Goal: Task Accomplishment & Management: Complete application form

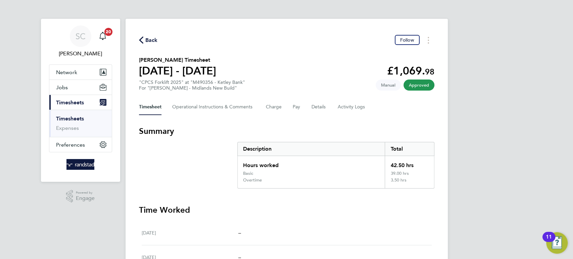
click at [155, 37] on span "Back" at bounding box center [151, 40] width 12 height 8
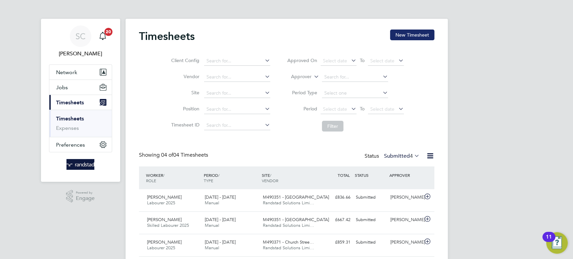
click at [414, 36] on button "New Timesheet" at bounding box center [412, 35] width 44 height 11
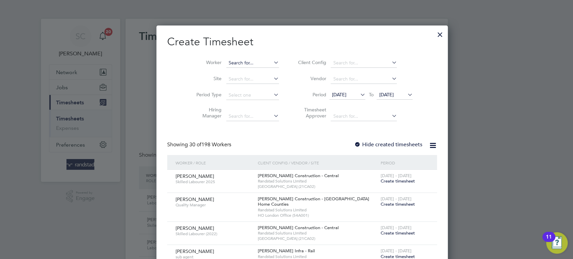
scroll to position [1192, 260]
click at [226, 61] on input at bounding box center [252, 62] width 53 height 9
paste input "[PERSON_NAME]"
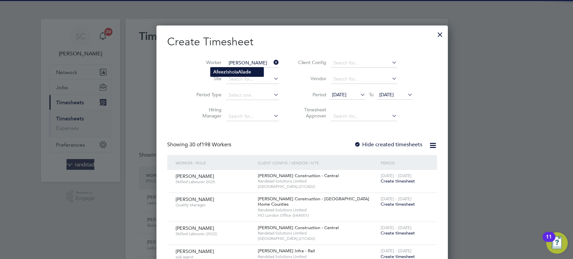
click at [224, 69] on b "Afeez" at bounding box center [219, 72] width 13 height 6
type input "[PERSON_NAME] [PERSON_NAME]"
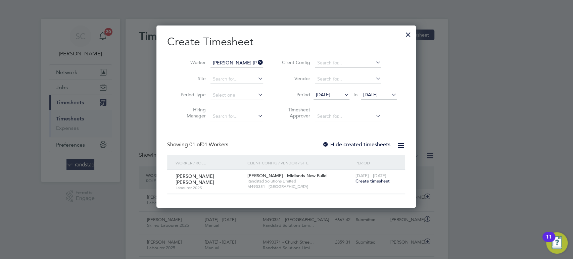
scroll to position [181, 260]
click at [372, 181] on span "Create timesheet" at bounding box center [372, 181] width 34 height 6
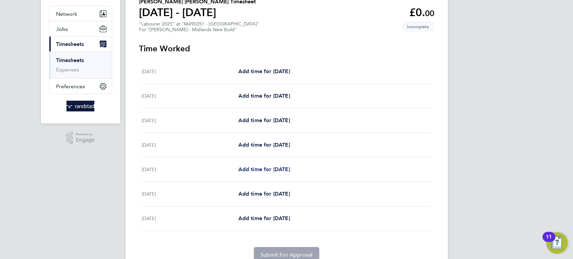
scroll to position [73, 0]
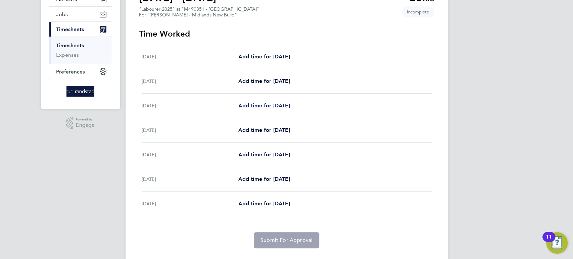
click at [279, 107] on span "Add time for [DATE]" at bounding box center [264, 105] width 52 height 6
select select "30"
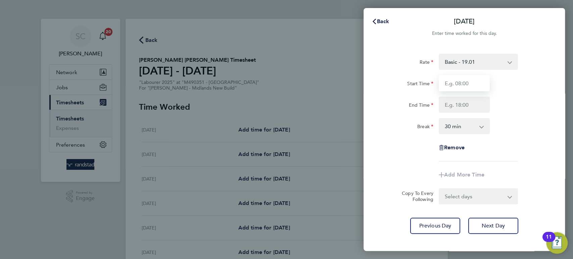
click at [465, 84] on input "Start Time" at bounding box center [464, 83] width 51 height 16
type input "07:30"
click at [458, 102] on input "End Time" at bounding box center [464, 105] width 51 height 16
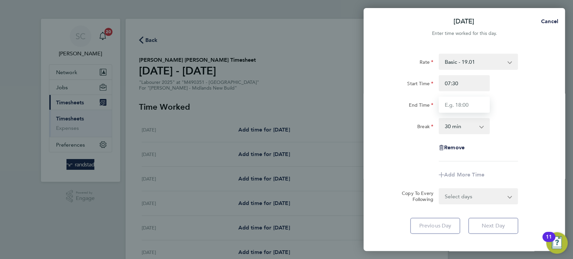
type input "16:30"
click at [453, 197] on form "Rate Basic - 19.01 Overtime - 27.22 Start Time 07:30 End Time 16:30 Break 0 min…" at bounding box center [464, 129] width 164 height 151
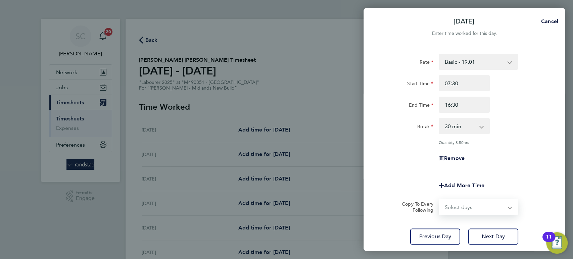
select select "DAY"
click at [440, 200] on select "Select days Day [DATE] [DATE] [DATE] [DATE]" at bounding box center [475, 207] width 71 height 15
select select "[DATE]"
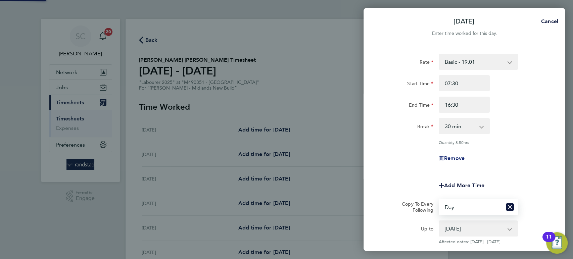
scroll to position [73, 0]
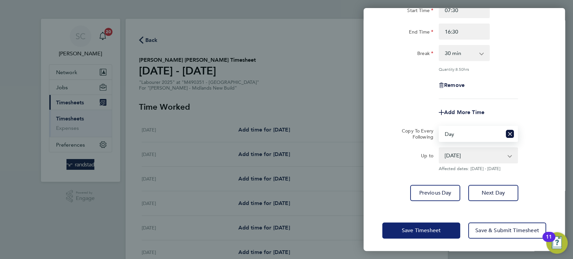
click at [424, 230] on span "Save Timesheet" at bounding box center [421, 230] width 39 height 7
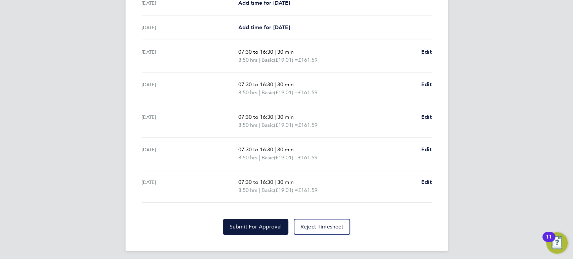
scroll to position [225, 0]
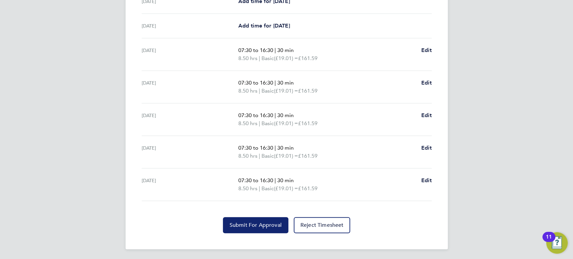
click at [259, 225] on span "Submit For Approval" at bounding box center [256, 225] width 52 height 7
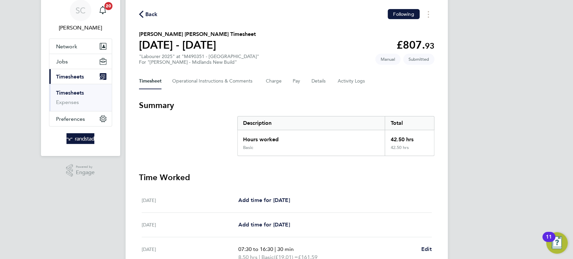
click at [152, 15] on span "Back" at bounding box center [151, 14] width 12 height 8
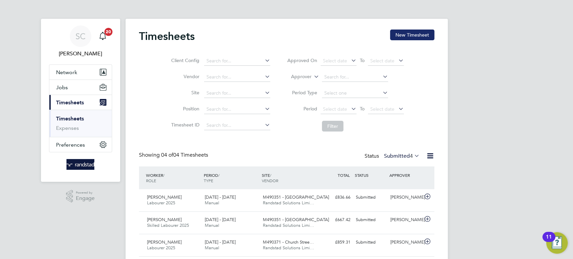
click at [413, 33] on button "New Timesheet" at bounding box center [412, 35] width 44 height 11
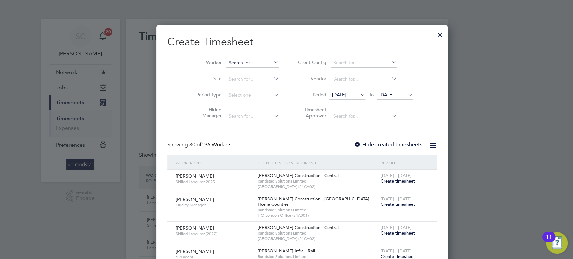
click at [226, 61] on input at bounding box center [252, 62] width 53 height 9
paste input "[PERSON_NAME]"
click at [254, 73] on b "Anu" at bounding box center [258, 72] width 9 height 6
type input "[PERSON_NAME]"
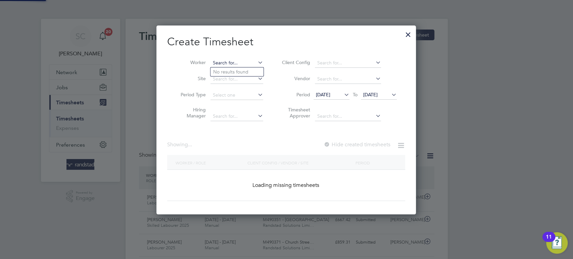
drag, startPoint x: 255, startPoint y: 63, endPoint x: 245, endPoint y: 63, distance: 9.7
click at [245, 63] on input at bounding box center [237, 62] width 53 height 9
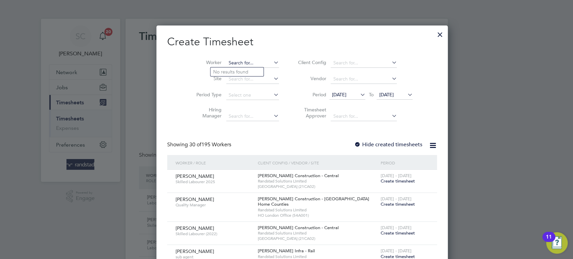
type input "a"
paste input "[PERSON_NAME]"
type input "[PERSON_NAME]"
paste input "[PERSON_NAME]"
click at [230, 73] on b "[PERSON_NAME]" at bounding box center [232, 72] width 39 height 6
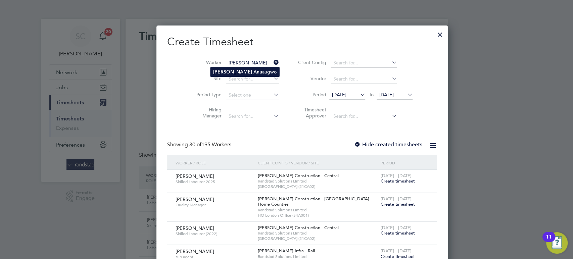
type input "[PERSON_NAME]"
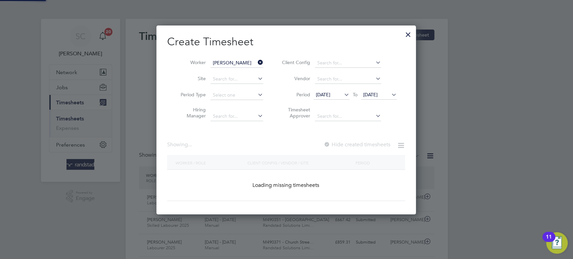
scroll to position [3, 3]
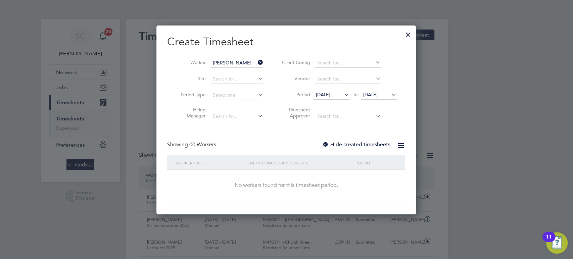
click at [376, 94] on span "[DATE]" at bounding box center [370, 95] width 14 height 6
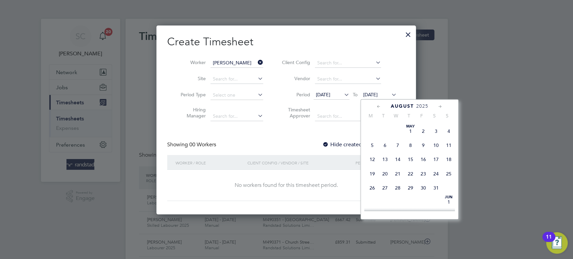
scroll to position [251, 0]
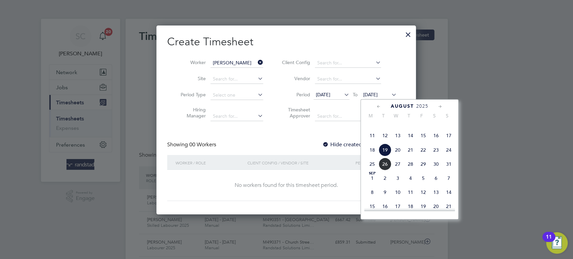
click at [424, 156] on span "22" at bounding box center [423, 150] width 13 height 13
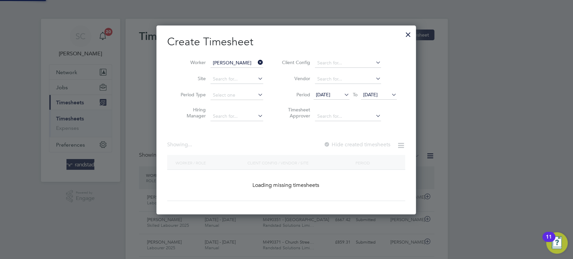
scroll to position [189, 260]
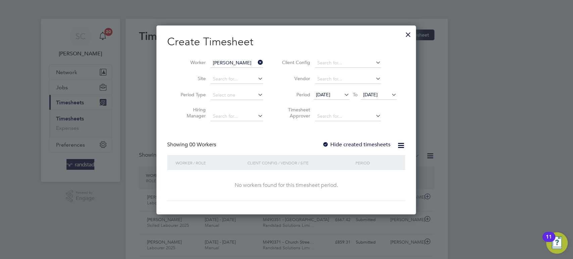
click at [328, 145] on div at bounding box center [325, 145] width 7 height 7
click at [369, 97] on span "[DATE]" at bounding box center [379, 95] width 36 height 9
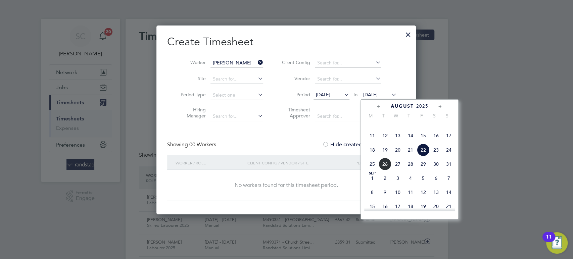
click at [424, 156] on span "22" at bounding box center [423, 150] width 13 height 13
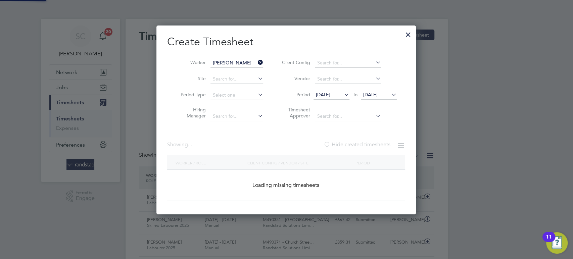
scroll to position [204, 260]
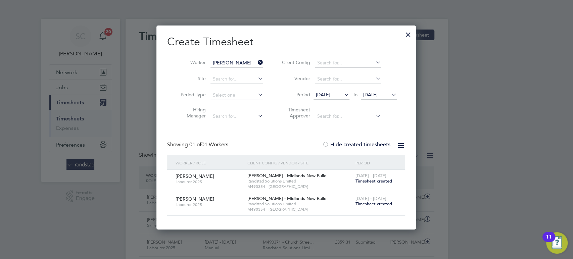
click at [369, 203] on span "Timesheet created" at bounding box center [373, 204] width 37 height 6
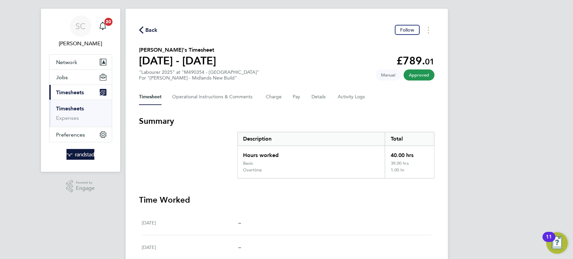
scroll to position [5, 0]
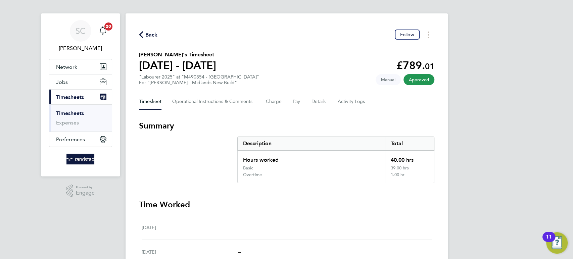
click at [149, 36] on span "Back" at bounding box center [151, 35] width 12 height 8
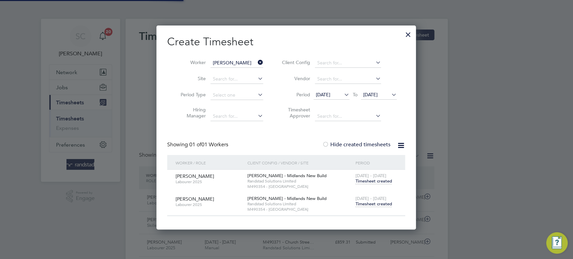
scroll to position [3, 3]
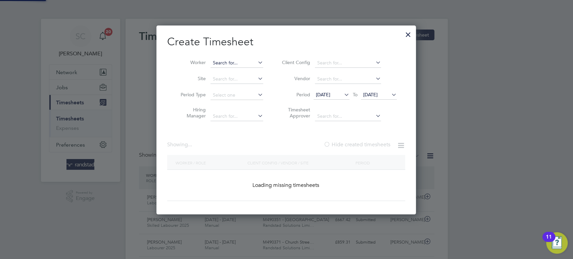
click at [231, 60] on input at bounding box center [237, 62] width 53 height 9
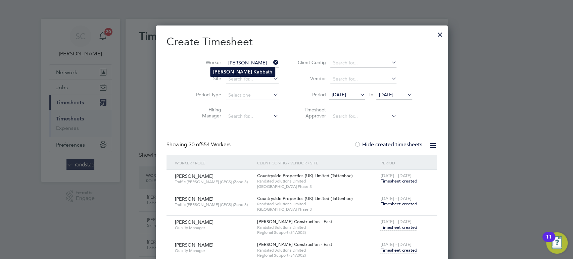
click at [224, 70] on b "[PERSON_NAME]" at bounding box center [232, 72] width 39 height 6
type input "[PERSON_NAME]"
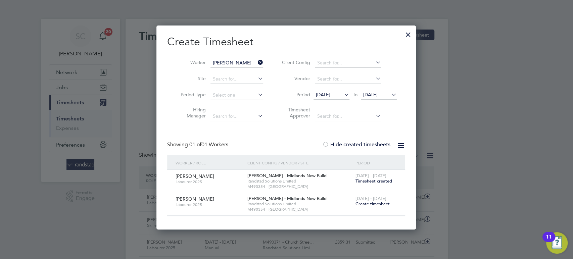
click at [364, 205] on span "Create timesheet" at bounding box center [372, 204] width 34 height 6
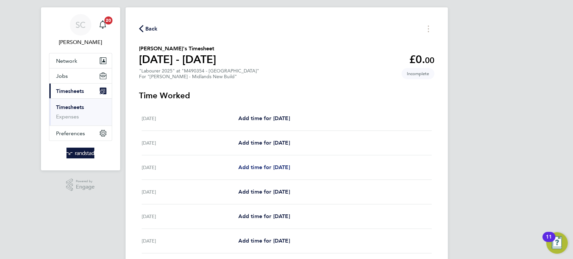
click at [268, 169] on span "Add time for [DATE]" at bounding box center [264, 167] width 52 height 6
select select "60"
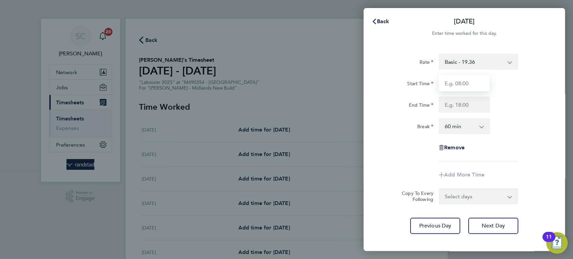
click at [471, 82] on input "Start Time" at bounding box center [464, 83] width 51 height 16
type input "07:30"
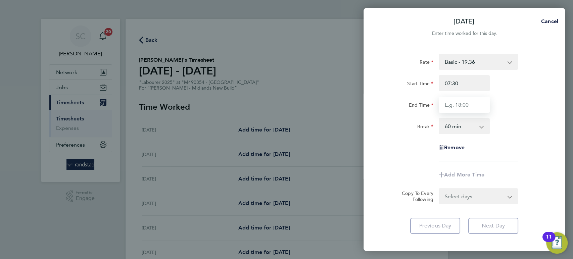
click at [464, 104] on input "End Time" at bounding box center [464, 105] width 51 height 16
type input "16:30"
click at [458, 129] on select "0 min 15 min 30 min 45 min 60 min 75 min 90 min" at bounding box center [461, 126] width 42 height 15
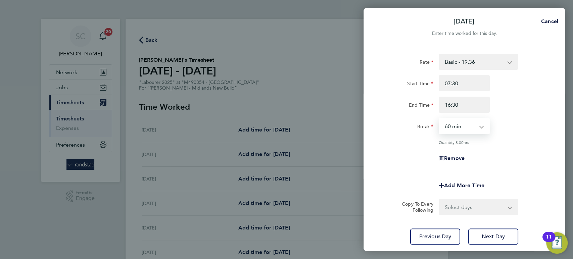
select select "30"
click at [440, 119] on select "0 min 15 min 30 min 45 min 60 min 75 min 90 min" at bounding box center [461, 126] width 42 height 15
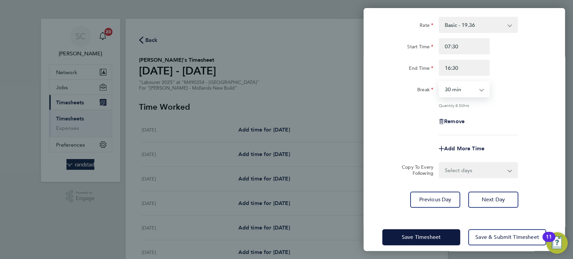
scroll to position [40, 0]
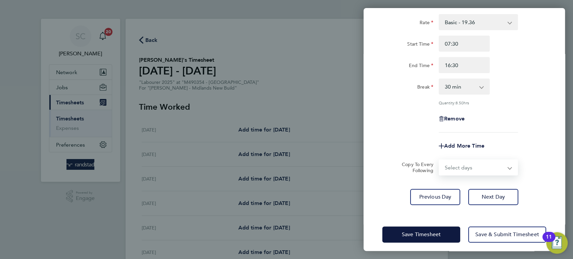
click at [457, 167] on select "Select days Day [DATE] [DATE] [DATE] [DATE]" at bounding box center [475, 167] width 71 height 15
select select "DAY"
click at [440, 160] on select "Select days Day [DATE] [DATE] [DATE] [DATE]" at bounding box center [475, 167] width 71 height 15
select select "[DATE]"
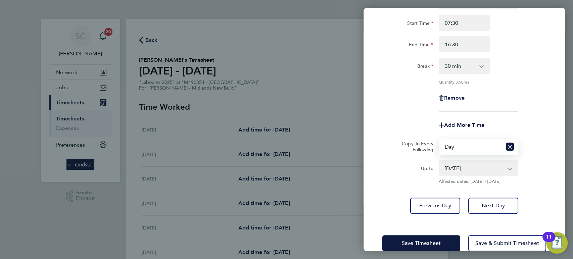
scroll to position [73, 0]
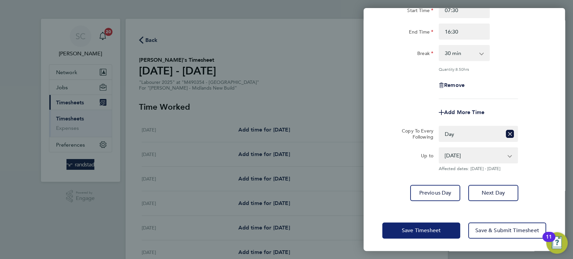
click at [423, 233] on button "Save Timesheet" at bounding box center [421, 231] width 78 height 16
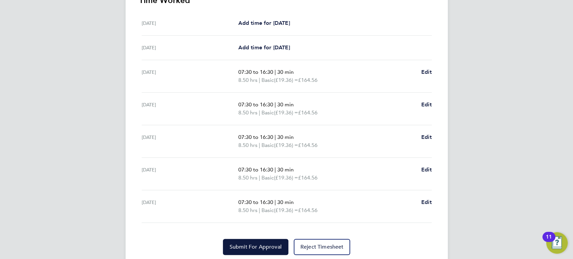
scroll to position [204, 0]
click at [427, 202] on span "Edit" at bounding box center [426, 201] width 10 height 6
select select "30"
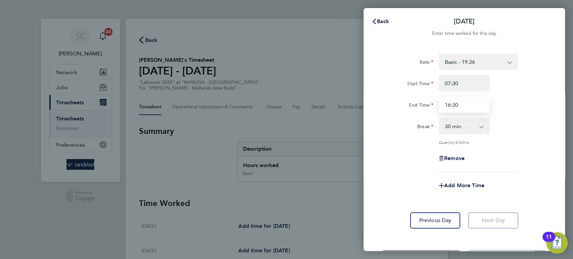
drag, startPoint x: 467, startPoint y: 107, endPoint x: 433, endPoint y: 105, distance: 34.6
click at [433, 105] on div "End Time 16:30" at bounding box center [464, 105] width 169 height 16
type input "13:00"
click at [456, 187] on span "Add More Time" at bounding box center [464, 185] width 40 height 6
select select "null"
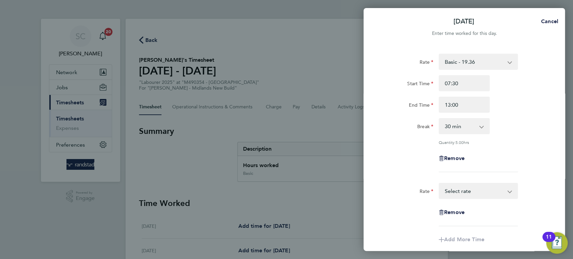
click at [454, 189] on select "Basic - 19.36 Overtime - 27.90 Overtime 2 - 36.44 Select rate" at bounding box center [475, 191] width 70 height 15
select select "60"
click at [467, 213] on input "Start Time" at bounding box center [464, 213] width 51 height 16
type input "13:00"
click at [460, 233] on input "End Time" at bounding box center [464, 234] width 51 height 16
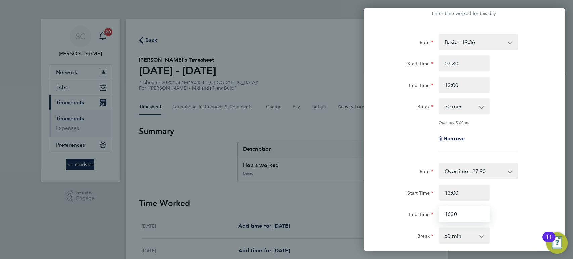
scroll to position [28, 0]
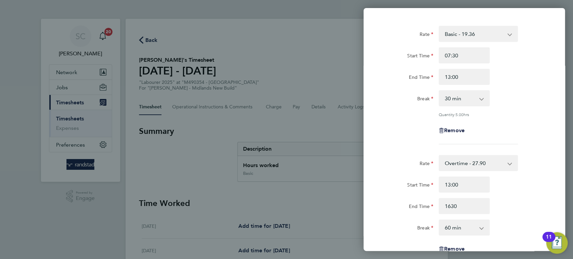
type input "16:30"
click at [474, 231] on select "0 min 15 min 30 min 45 min 60 min 75 min 90 min" at bounding box center [461, 227] width 42 height 15
select select "0"
click at [440, 220] on select "0 min 15 min 30 min 45 min 60 min 75 min 90 min" at bounding box center [461, 227] width 42 height 15
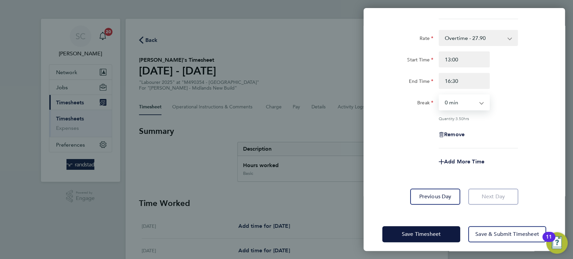
scroll to position [156, 0]
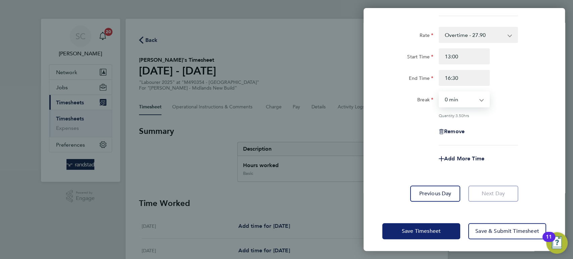
click at [432, 230] on span "Save Timesheet" at bounding box center [421, 231] width 39 height 7
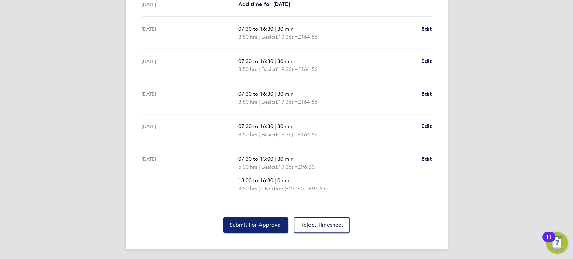
click at [256, 222] on span "Submit For Approval" at bounding box center [256, 225] width 52 height 7
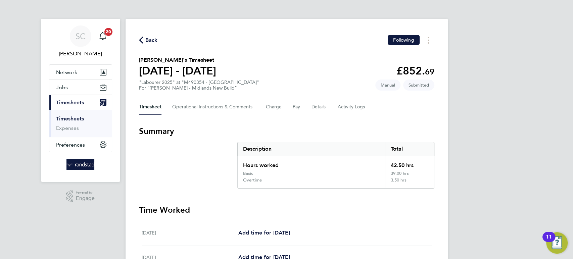
click at [154, 40] on span "Back" at bounding box center [151, 40] width 12 height 8
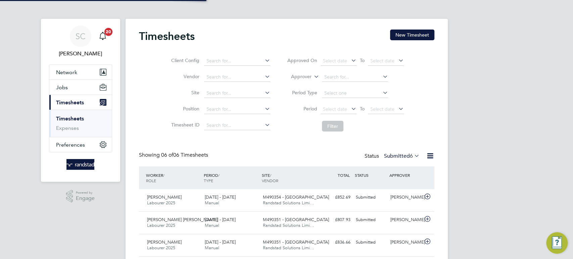
scroll to position [17, 58]
click at [404, 36] on button "New Timesheet" at bounding box center [412, 35] width 44 height 11
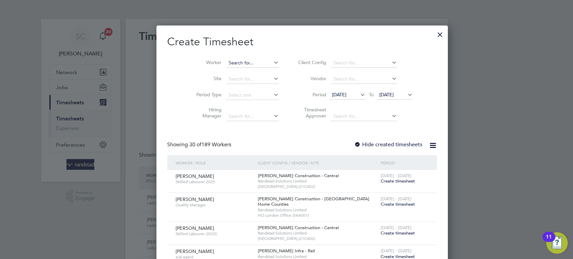
click at [226, 63] on input at bounding box center [252, 62] width 53 height 9
click at [225, 83] on b "[PERSON_NAME]" at bounding box center [232, 81] width 39 height 6
type input "[PERSON_NAME]"
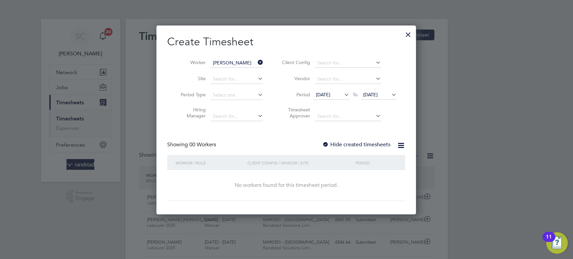
click at [327, 144] on div at bounding box center [325, 145] width 7 height 7
click at [375, 93] on span "[DATE]" at bounding box center [370, 95] width 14 height 6
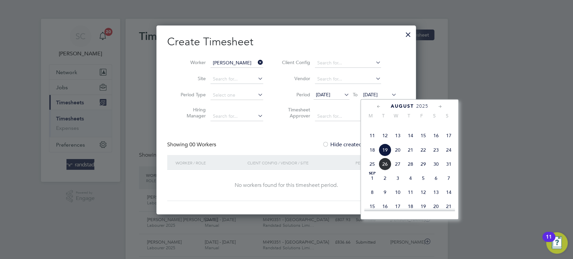
click at [423, 156] on span "22" at bounding box center [423, 150] width 13 height 13
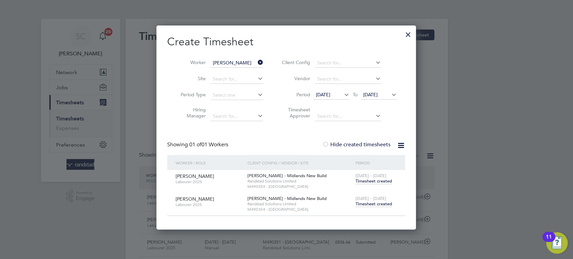
click at [385, 204] on span "Timesheet created" at bounding box center [373, 204] width 37 height 6
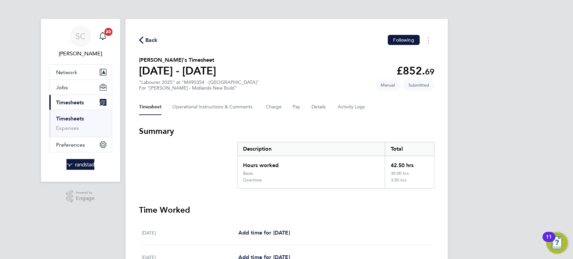
click at [150, 40] on span "Back" at bounding box center [151, 40] width 12 height 8
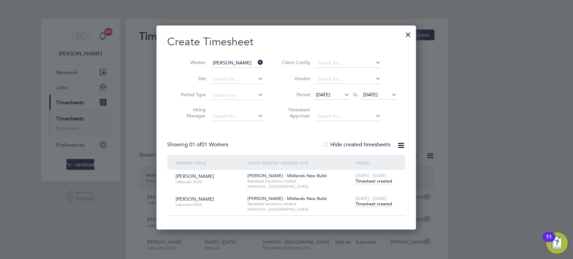
click at [367, 182] on span "Timesheet created" at bounding box center [373, 181] width 37 height 6
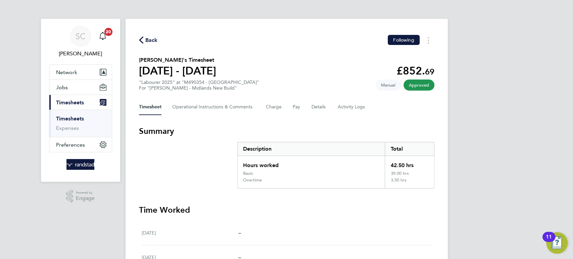
click at [145, 40] on span "Back" at bounding box center [151, 40] width 12 height 8
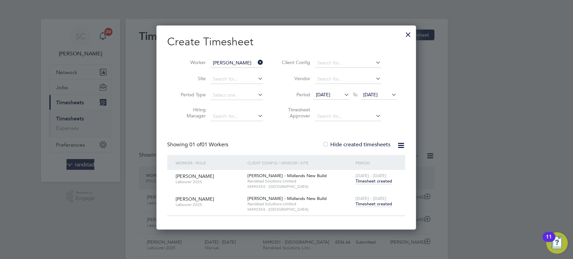
click at [375, 205] on span "Timesheet created" at bounding box center [373, 204] width 37 height 6
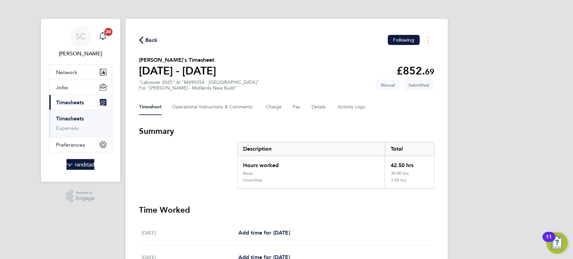
click at [148, 38] on span "Back" at bounding box center [151, 40] width 12 height 8
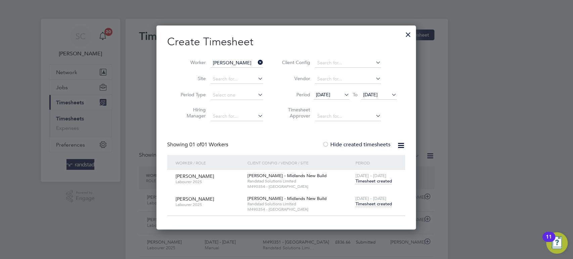
click at [365, 179] on span "Timesheet created" at bounding box center [373, 181] width 37 height 6
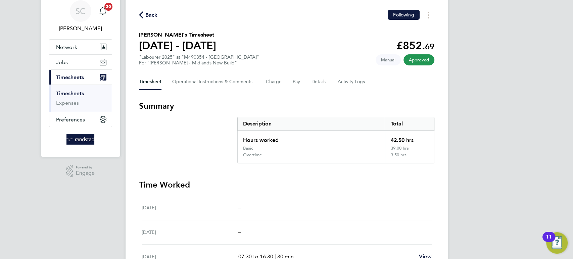
click at [148, 14] on span "Back" at bounding box center [151, 15] width 12 height 8
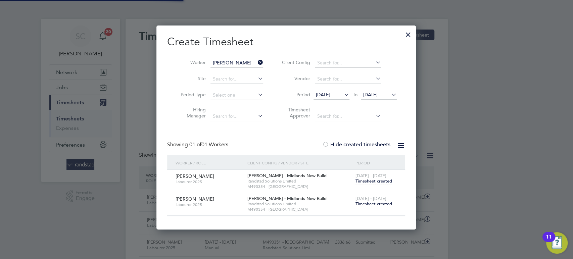
scroll to position [3, 3]
click at [229, 62] on input at bounding box center [237, 62] width 53 height 9
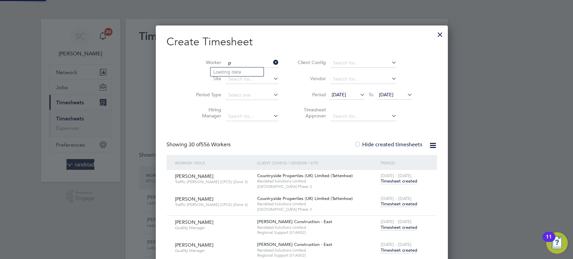
scroll to position [3, 3]
click at [230, 79] on li "[PERSON_NAME]" at bounding box center [241, 81] width 60 height 9
type input "[PERSON_NAME]"
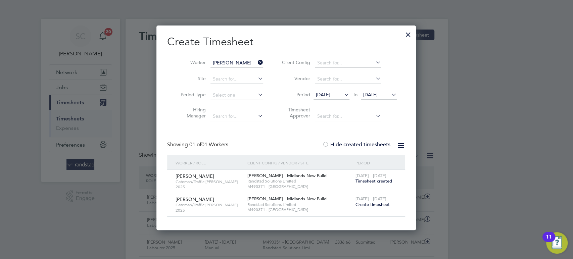
click at [378, 205] on span "Create timesheet" at bounding box center [372, 205] width 34 height 6
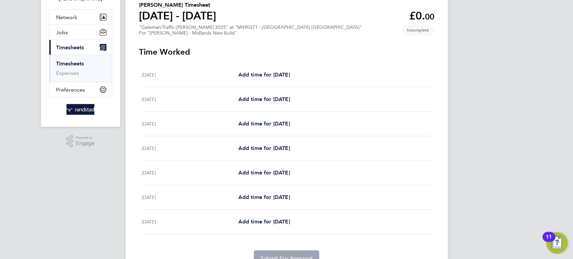
scroll to position [56, 0]
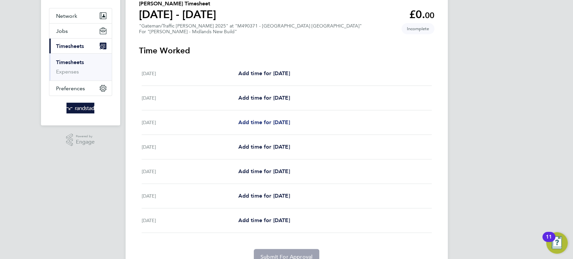
click at [270, 121] on span "Add time for [DATE]" at bounding box center [264, 122] width 52 height 6
select select "60"
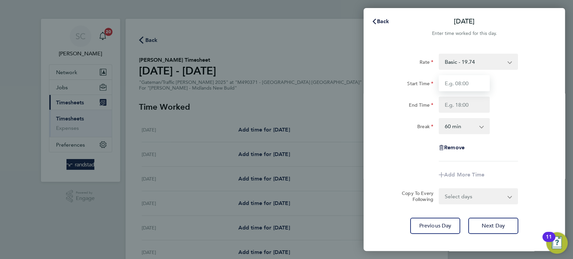
click at [474, 80] on input "Start Time" at bounding box center [464, 83] width 51 height 16
type input "07:30"
click at [455, 106] on input "End Time" at bounding box center [464, 105] width 51 height 16
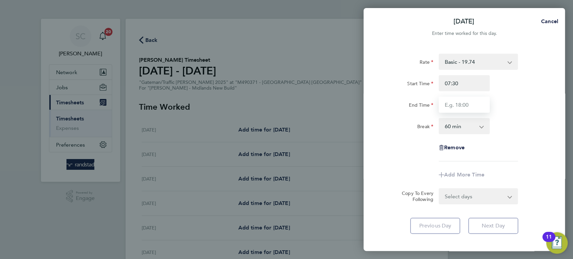
type input "16:30"
click at [452, 129] on select "0 min 15 min 30 min 45 min 60 min 75 min 90 min" at bounding box center [461, 126] width 42 height 15
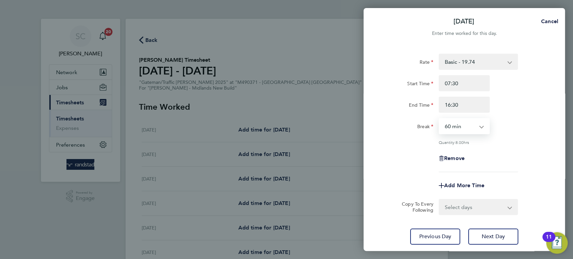
select select "30"
click at [440, 119] on select "0 min 15 min 30 min 45 min 60 min 75 min 90 min" at bounding box center [461, 126] width 42 height 15
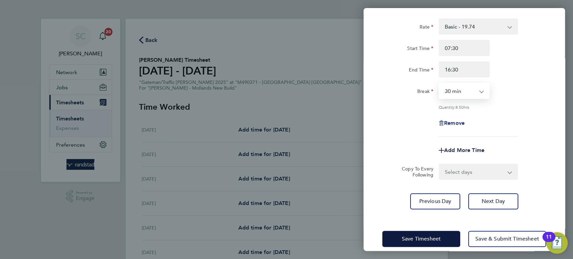
scroll to position [44, 0]
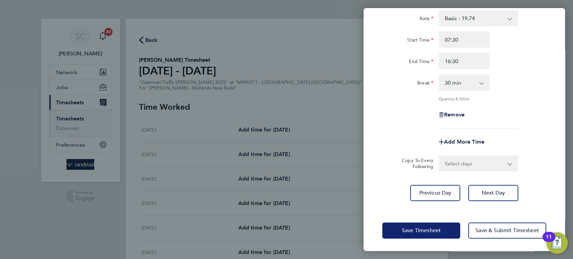
click at [420, 232] on span "Save Timesheet" at bounding box center [421, 230] width 39 height 7
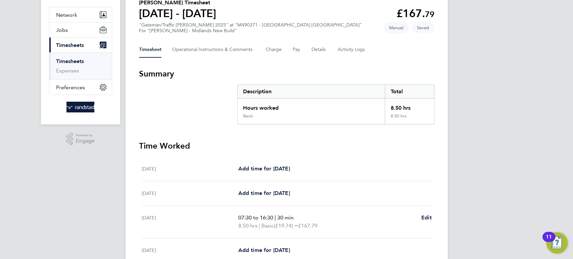
scroll to position [118, 0]
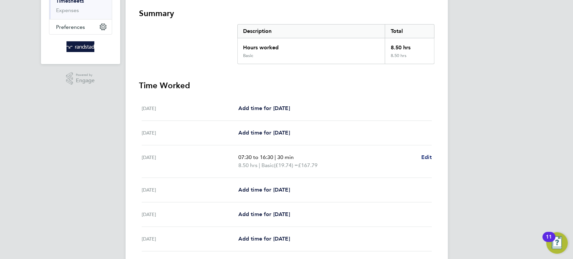
click at [424, 159] on span "Edit" at bounding box center [426, 157] width 10 height 6
select select "30"
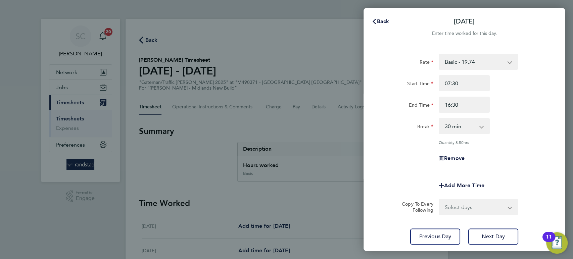
click at [452, 201] on select "Select days Day [DATE] [DATE] [DATE] [DATE]" at bounding box center [475, 207] width 71 height 15
select select "DAY"
click at [440, 200] on select "Select days Day [DATE] [DATE] [DATE] [DATE]" at bounding box center [475, 207] width 71 height 15
select select "[DATE]"
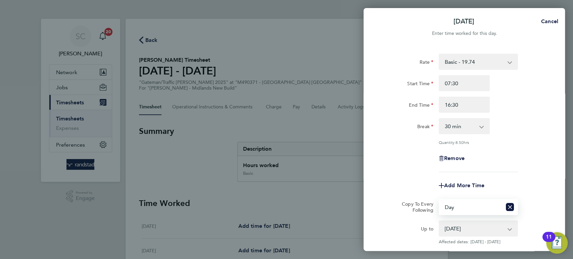
scroll to position [73, 0]
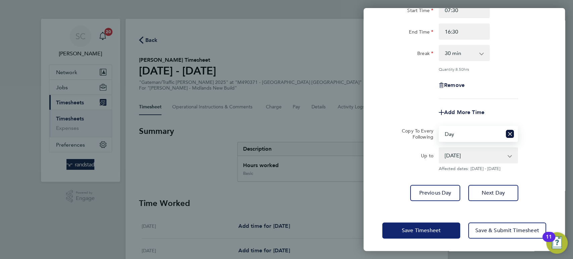
click at [431, 233] on button "Save Timesheet" at bounding box center [421, 231] width 78 height 16
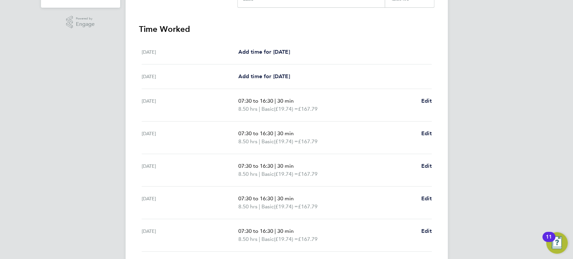
scroll to position [225, 0]
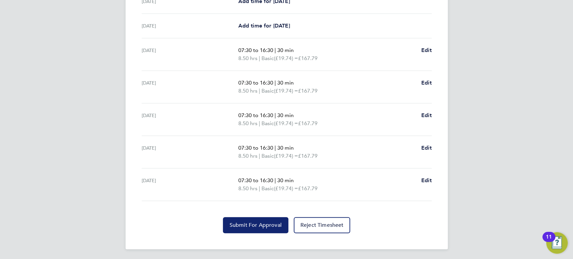
click at [252, 225] on span "Submit For Approval" at bounding box center [256, 225] width 52 height 7
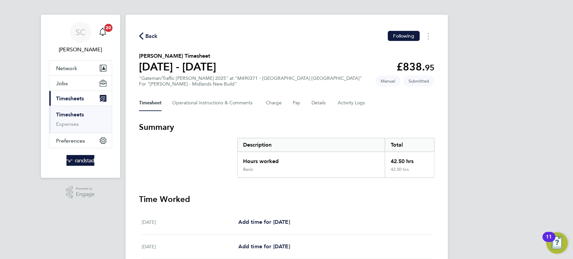
scroll to position [0, 0]
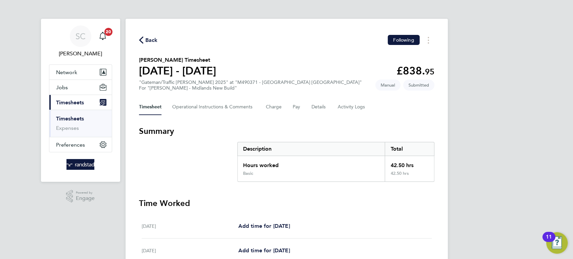
click at [149, 43] on span "Back" at bounding box center [151, 40] width 12 height 8
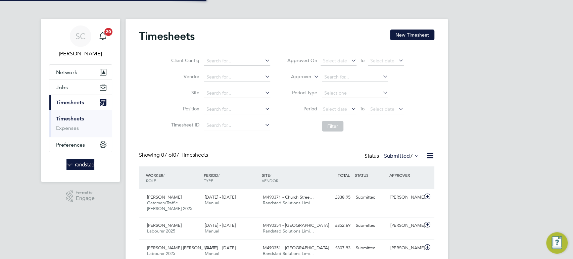
scroll to position [17, 58]
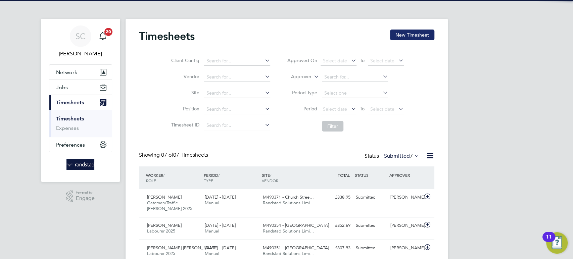
click at [414, 37] on button "New Timesheet" at bounding box center [412, 35] width 44 height 11
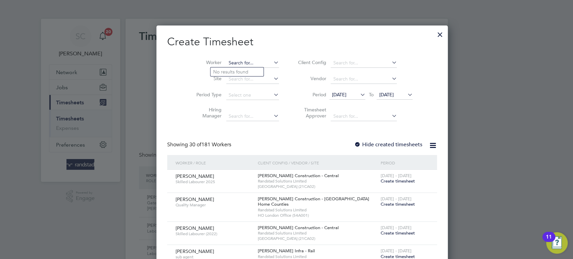
click at [226, 62] on input at bounding box center [252, 62] width 53 height 9
click at [246, 72] on li "[PERSON_NAME] imatira" at bounding box center [244, 71] width 66 height 9
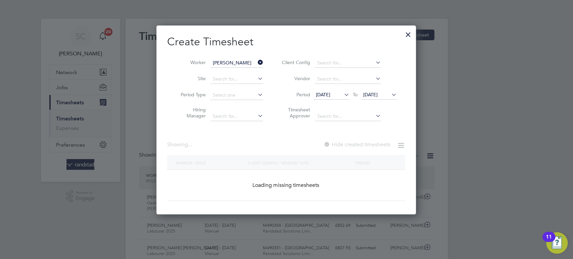
type input "[PERSON_NAME]"
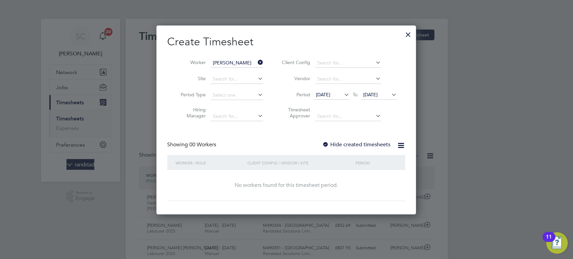
click at [327, 144] on div at bounding box center [325, 145] width 7 height 7
click at [378, 95] on span "[DATE]" at bounding box center [370, 95] width 14 height 6
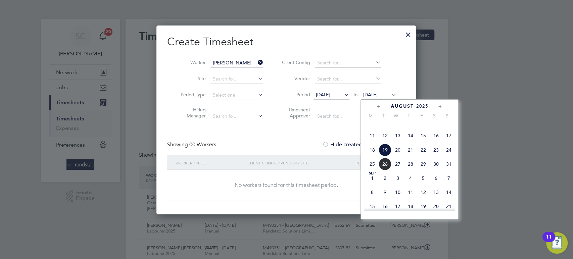
click at [419, 156] on span "22" at bounding box center [423, 150] width 13 height 13
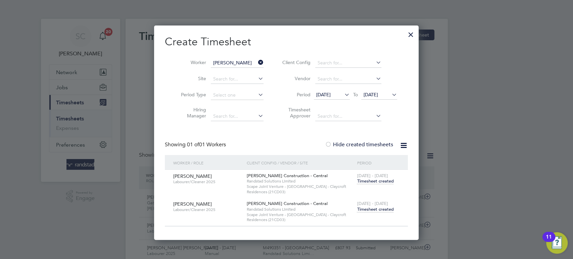
click at [370, 209] on span "Timesheet created" at bounding box center [375, 210] width 37 height 6
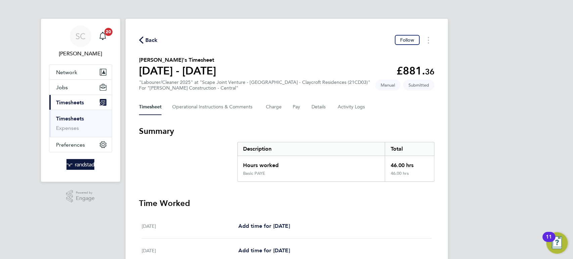
click at [151, 40] on span "Back" at bounding box center [151, 40] width 12 height 8
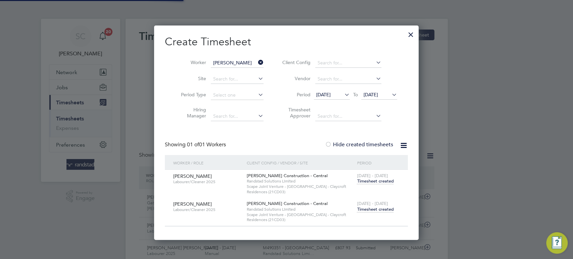
scroll to position [17, 58]
click at [245, 62] on input at bounding box center [237, 62] width 53 height 9
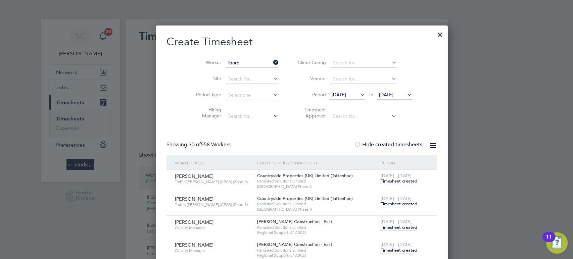
click at [239, 73] on li "[PERSON_NAME]" at bounding box center [237, 71] width 53 height 9
type input "[PERSON_NAME]"
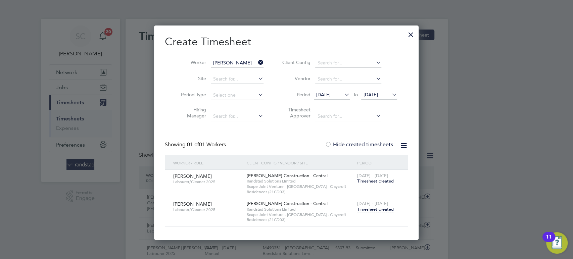
click at [378, 206] on span "[DATE] - [DATE]" at bounding box center [372, 204] width 31 height 6
click at [376, 210] on span "Timesheet created" at bounding box center [375, 210] width 37 height 6
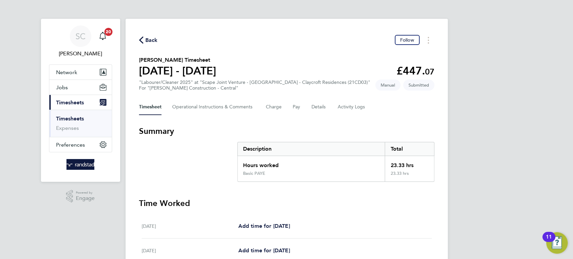
click at [148, 42] on span "Back" at bounding box center [151, 40] width 12 height 8
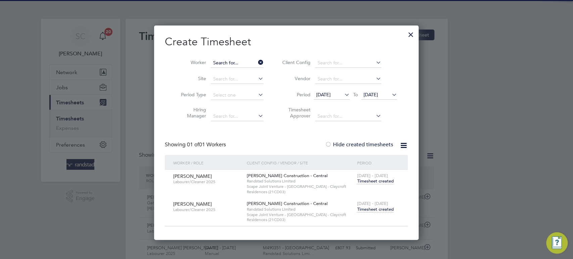
click at [228, 62] on input at bounding box center [237, 62] width 53 height 9
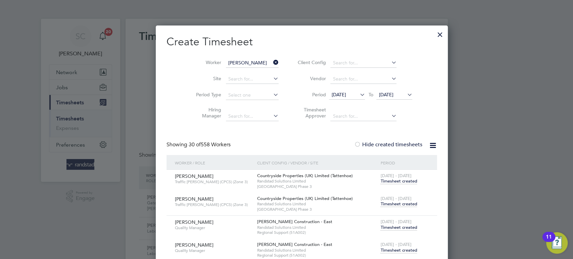
click at [240, 88] on li "[PERSON_NAME] [PERSON_NAME]" at bounding box center [272, 90] width 123 height 9
type input "[PERSON_NAME] [PERSON_NAME]"
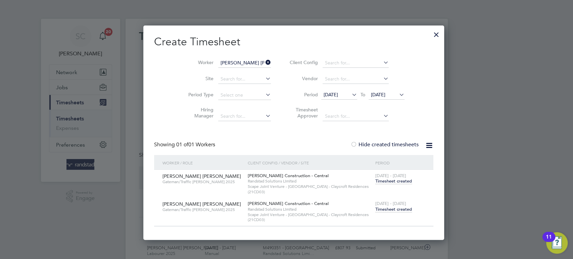
click at [386, 210] on span "Timesheet created" at bounding box center [393, 210] width 37 height 6
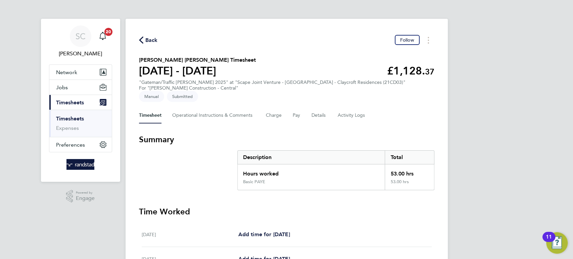
click at [150, 39] on span "Back" at bounding box center [151, 40] width 12 height 8
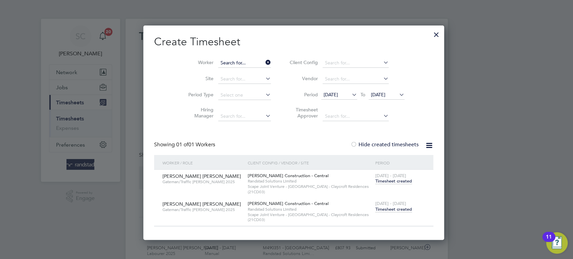
click at [246, 60] on input at bounding box center [244, 62] width 53 height 9
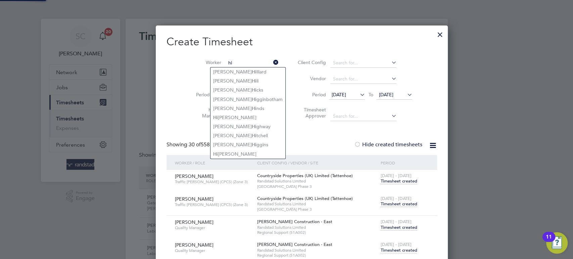
type input "h"
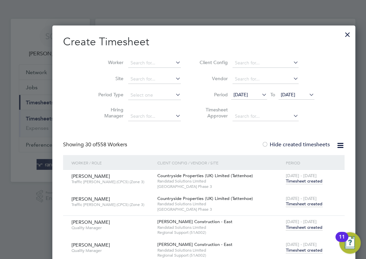
click at [366, 5] on div at bounding box center [183, 129] width 366 height 259
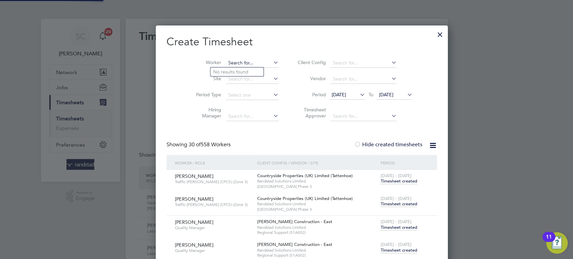
click at [226, 66] on input at bounding box center [252, 62] width 53 height 9
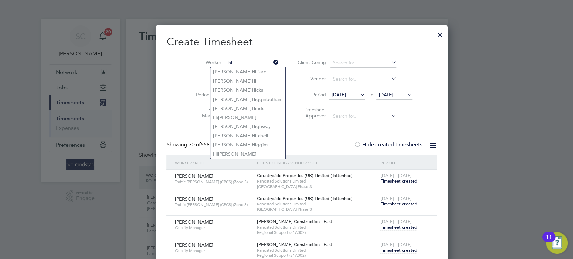
type input "h"
type input "Chi"
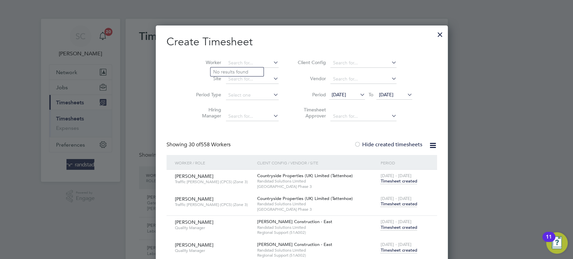
click at [221, 58] on li "Worker" at bounding box center [235, 63] width 104 height 16
click at [226, 66] on input at bounding box center [252, 62] width 53 height 9
paste input "[PERSON_NAME]"
click at [229, 74] on b "Chijioke" at bounding box center [222, 72] width 18 height 6
type input "Chijioke Precious Igbo"
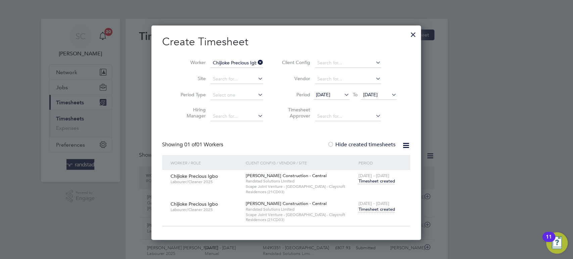
click at [379, 209] on span "Timesheet created" at bounding box center [376, 210] width 37 height 6
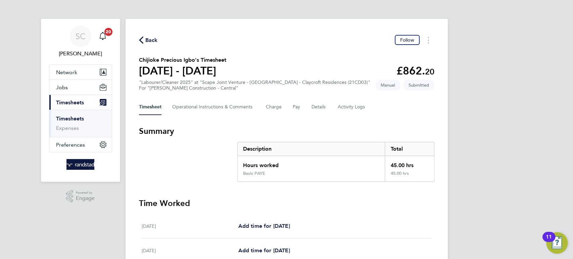
click at [151, 39] on span "Back" at bounding box center [151, 40] width 12 height 8
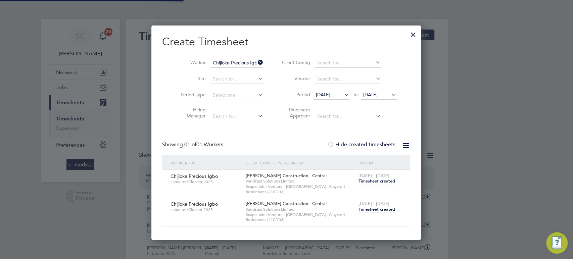
scroll to position [17, 58]
click at [243, 60] on input at bounding box center [237, 62] width 53 height 9
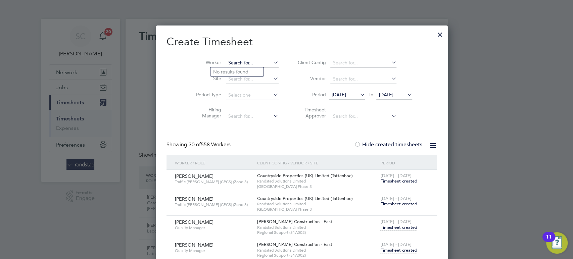
paste input "Chuchu Hawando"
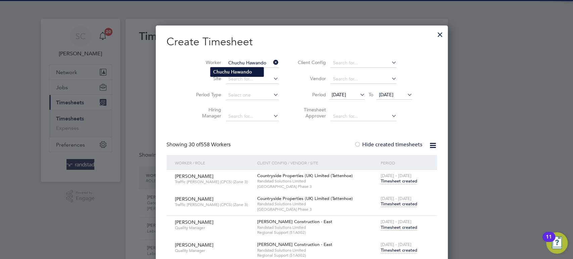
type input "Chuchu Hawando"
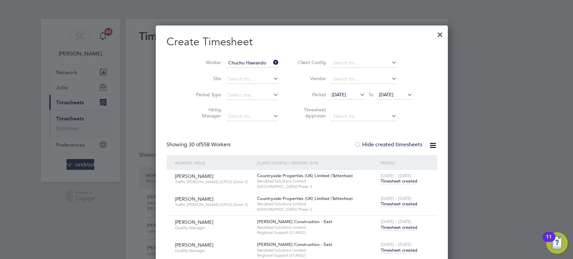
click at [238, 69] on b "Hawando" at bounding box center [241, 72] width 21 height 6
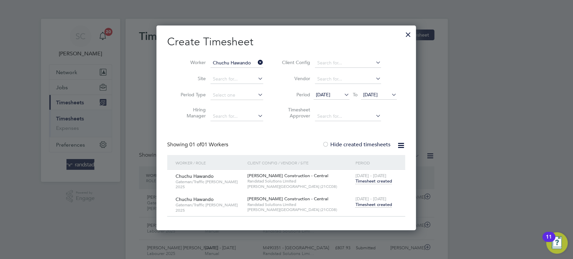
click at [376, 206] on span "Timesheet created" at bounding box center [373, 205] width 37 height 6
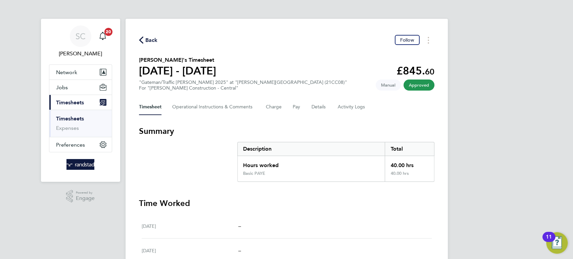
click at [144, 41] on span "Back" at bounding box center [148, 40] width 19 height 6
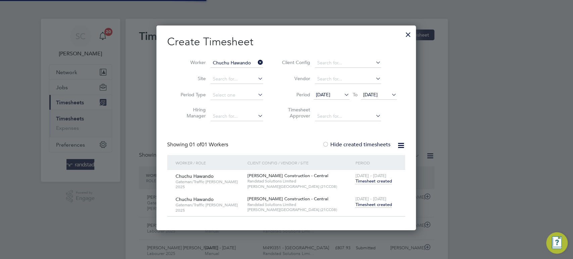
scroll to position [17, 58]
click at [244, 62] on input at bounding box center [237, 62] width 53 height 9
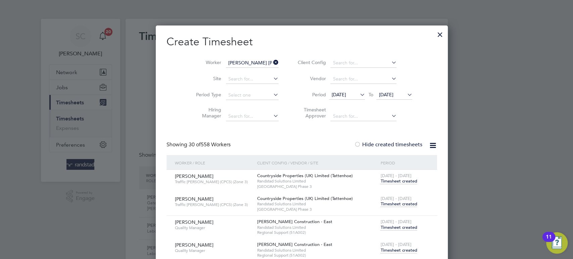
click at [291, 73] on b "Broc" at bounding box center [296, 72] width 10 height 6
type input "[PERSON_NAME]"
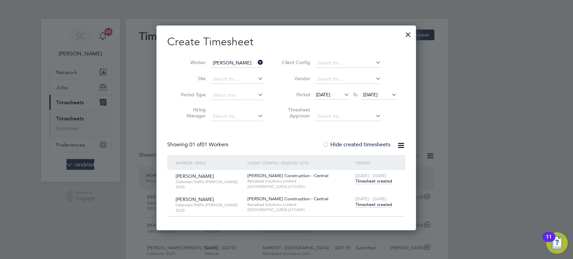
click at [371, 204] on span "Timesheet created" at bounding box center [373, 205] width 37 height 6
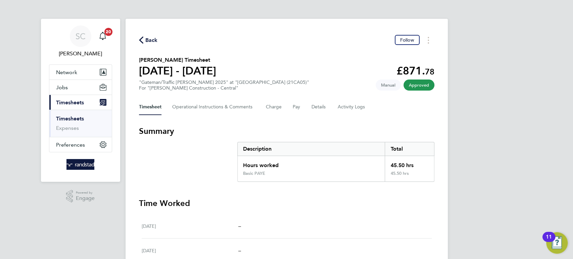
click at [149, 40] on span "Back" at bounding box center [151, 40] width 12 height 8
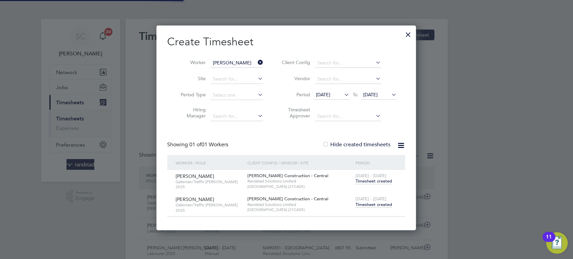
scroll to position [17, 58]
click at [224, 63] on input at bounding box center [237, 62] width 53 height 9
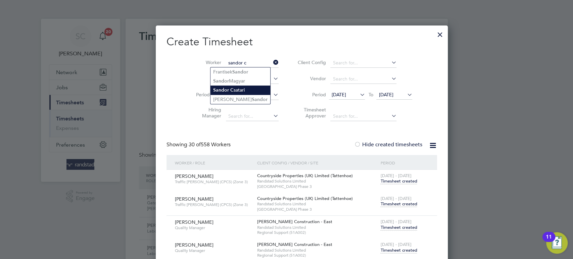
click at [227, 91] on b "Sandor" at bounding box center [221, 90] width 16 height 6
type input "[PERSON_NAME]"
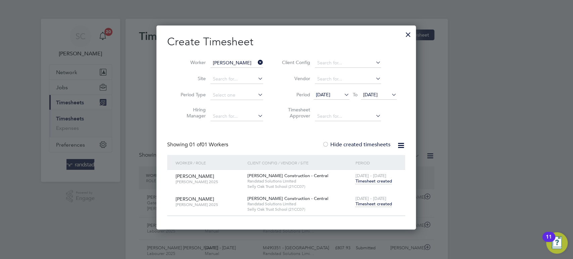
click at [375, 205] on span "Timesheet created" at bounding box center [373, 204] width 37 height 6
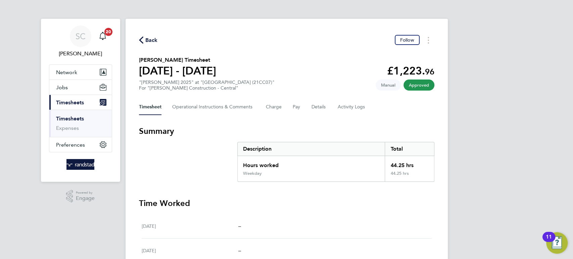
click at [146, 40] on span "Back" at bounding box center [151, 40] width 12 height 8
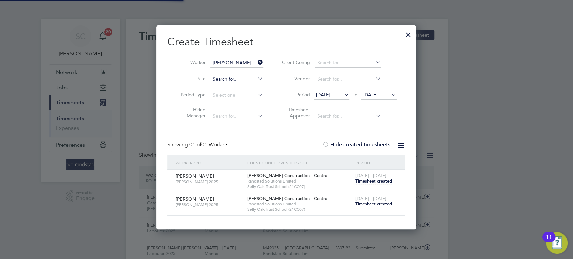
scroll to position [17, 58]
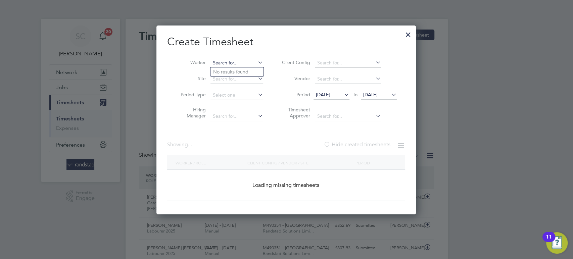
click at [234, 62] on input at bounding box center [237, 62] width 53 height 9
paste input "[PERSON_NAME]"
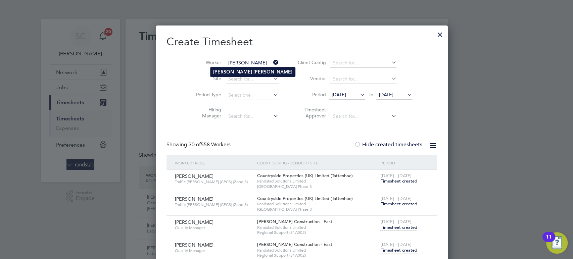
type input "[PERSON_NAME]"
click at [231, 71] on b "[PERSON_NAME]" at bounding box center [232, 72] width 39 height 6
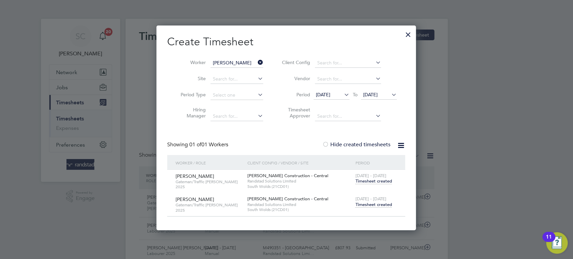
click at [378, 202] on span "Timesheet created" at bounding box center [373, 205] width 37 height 6
